Goal: Navigation & Orientation: Find specific page/section

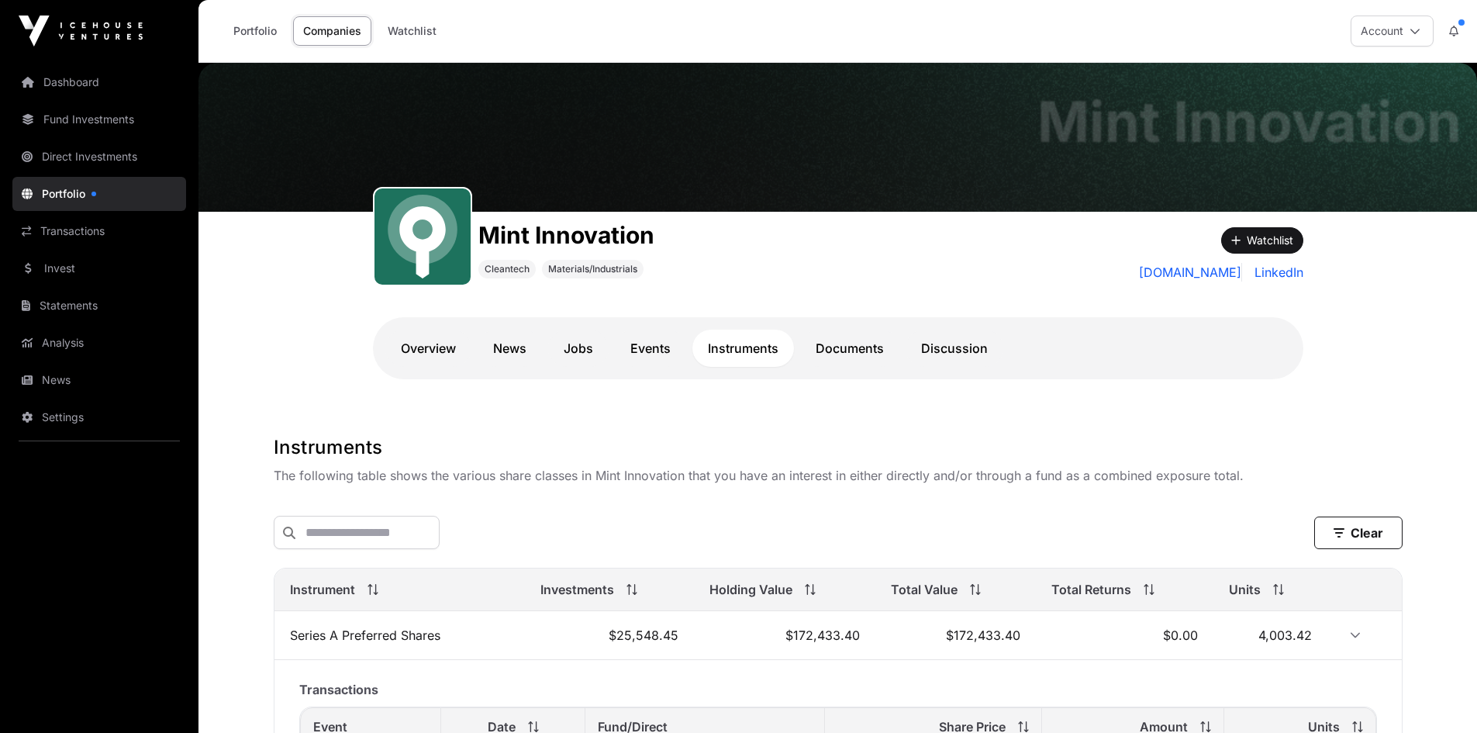
scroll to position [1263, 0]
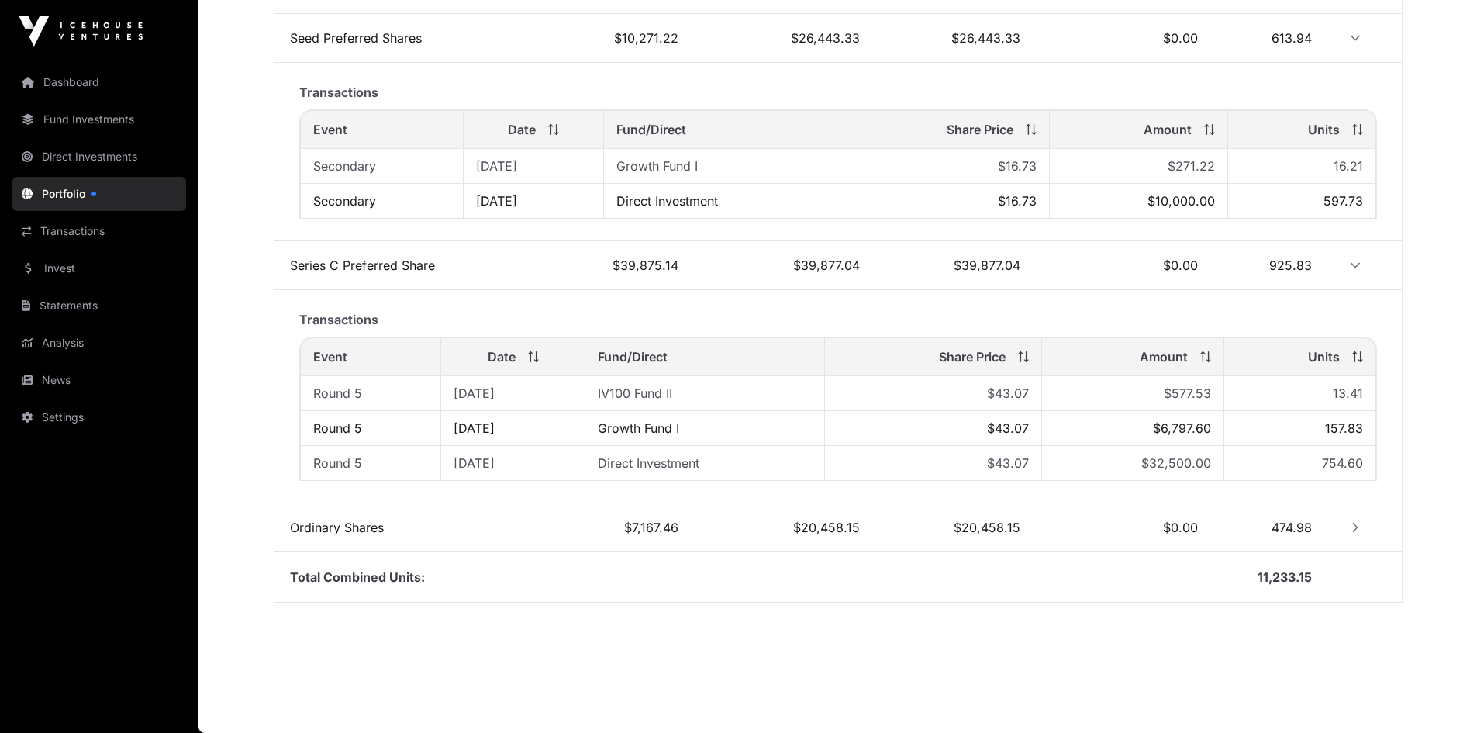
click at [50, 375] on link "News" at bounding box center [99, 380] width 174 height 34
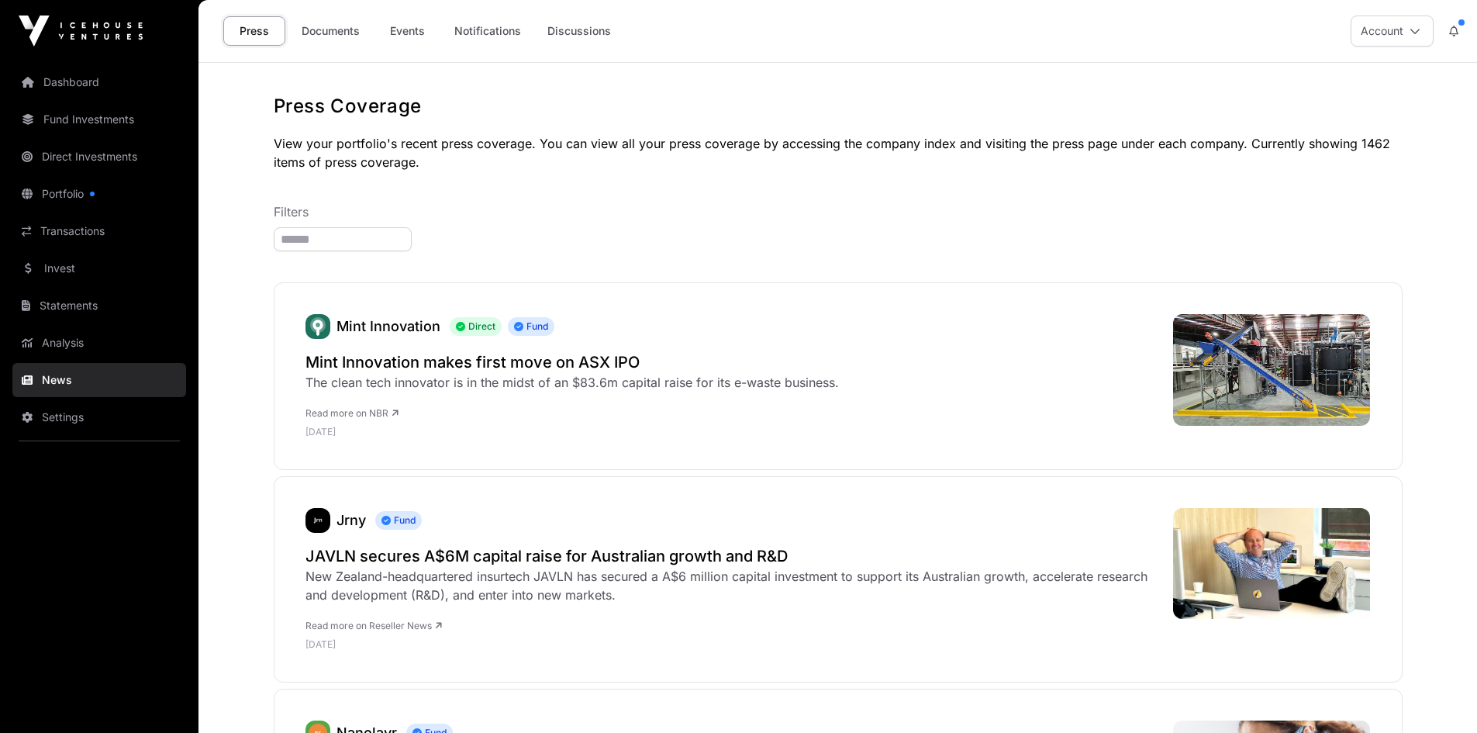
click at [323, 32] on link "Documents" at bounding box center [331, 30] width 78 height 29
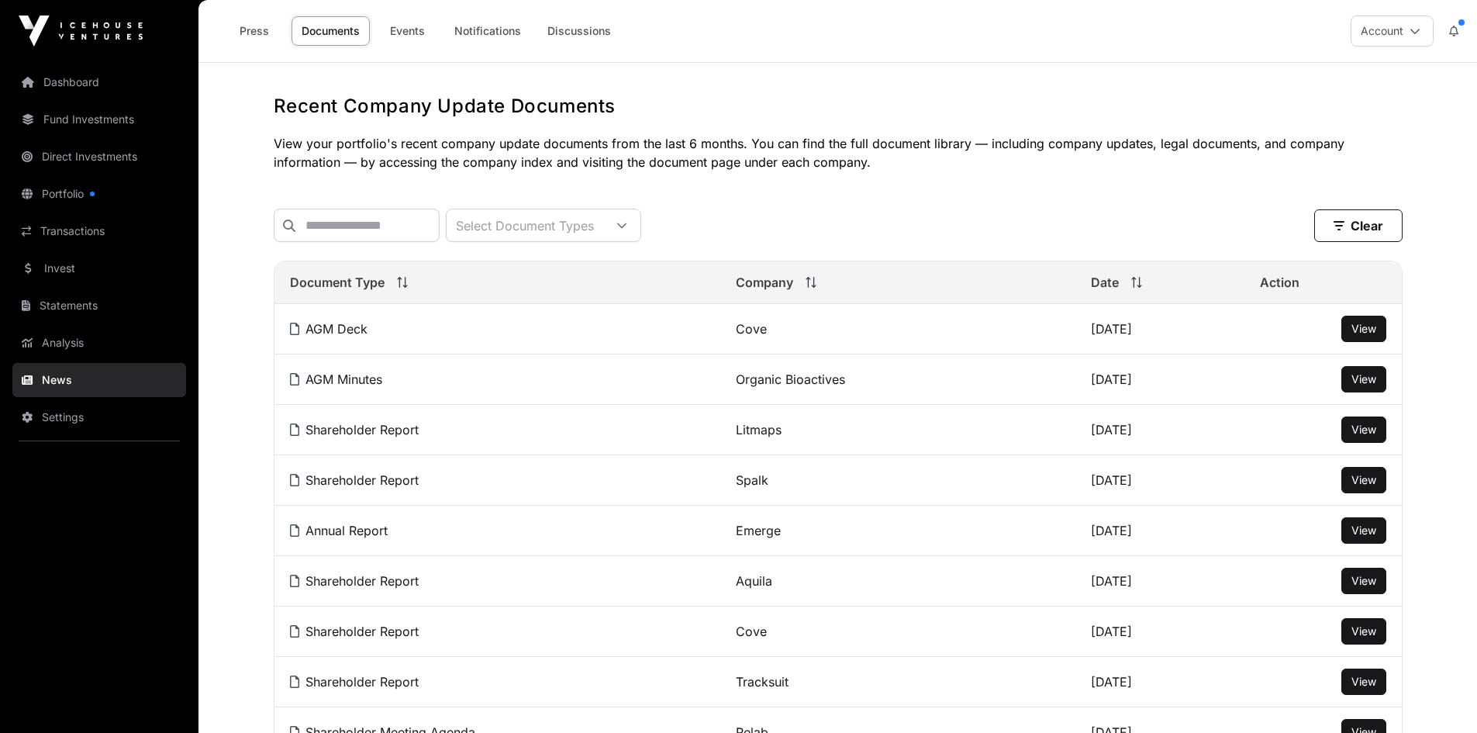
click at [395, 26] on link "Events" at bounding box center [407, 30] width 62 height 29
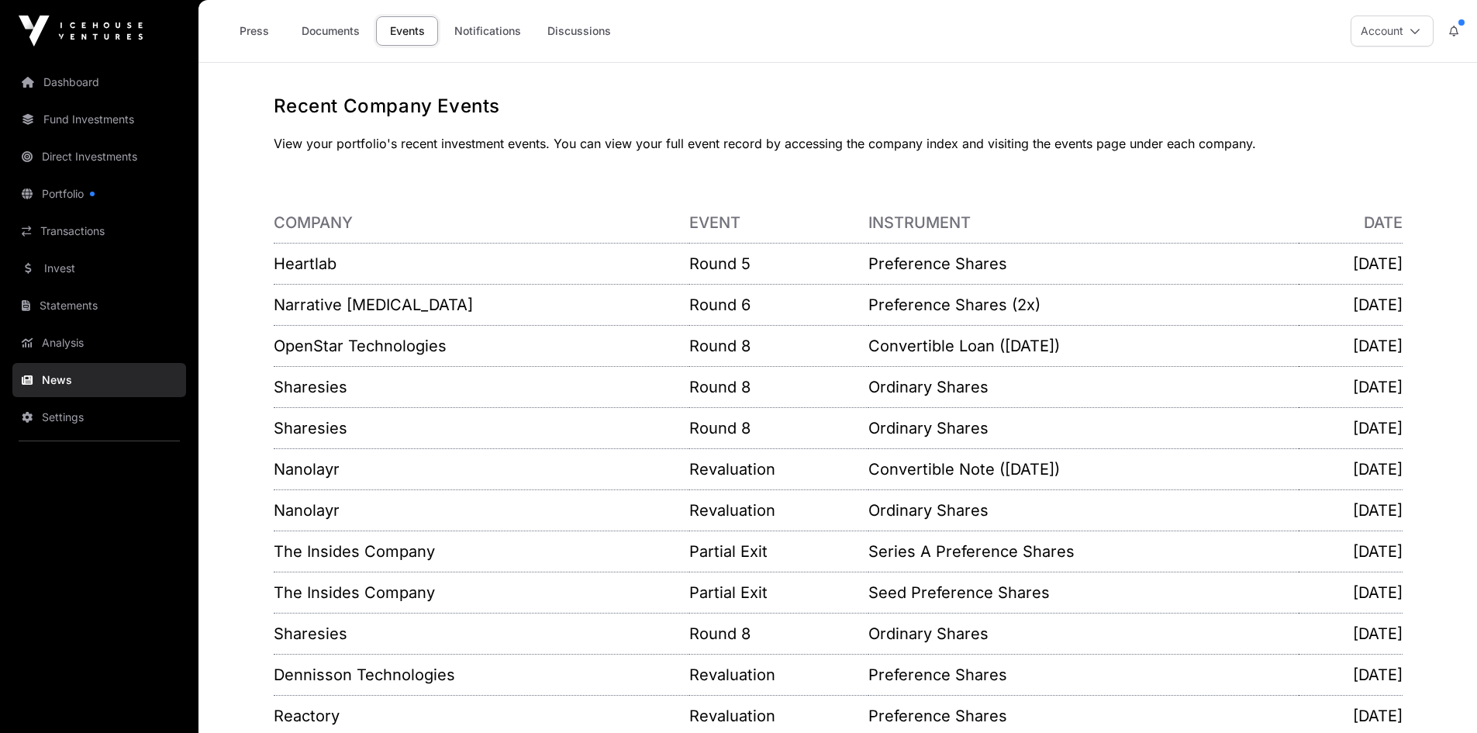
click at [645, 169] on div "Recent Company Events View your portfolio's recent investment events. You can v…" at bounding box center [838, 424] width 1191 height 661
